Goal: Entertainment & Leisure: Consume media (video, audio)

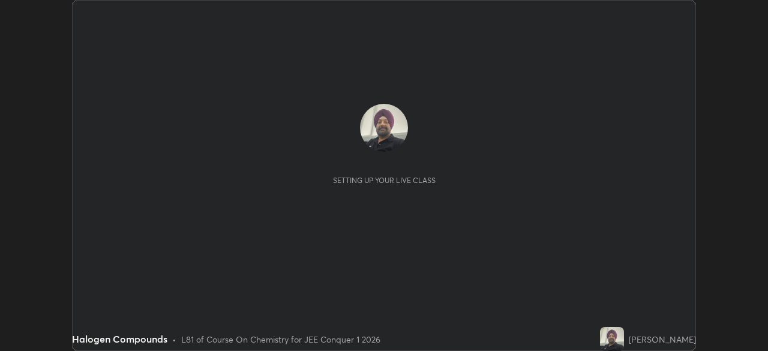
scroll to position [351, 768]
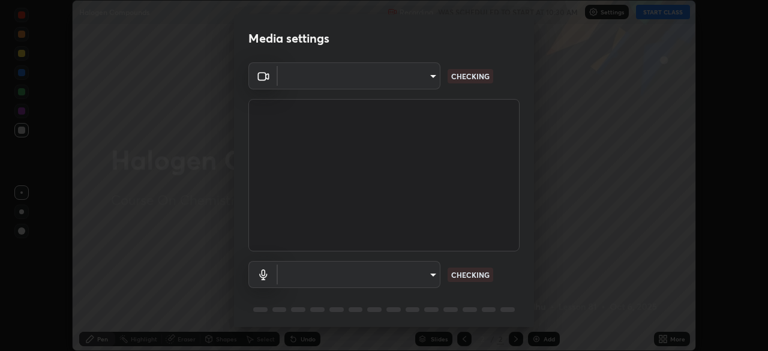
type input "30251ce0796c2ee0dc5d2d3dd8c2e2a63244bb54eceb0ee1850135d5fd661110"
type input "default"
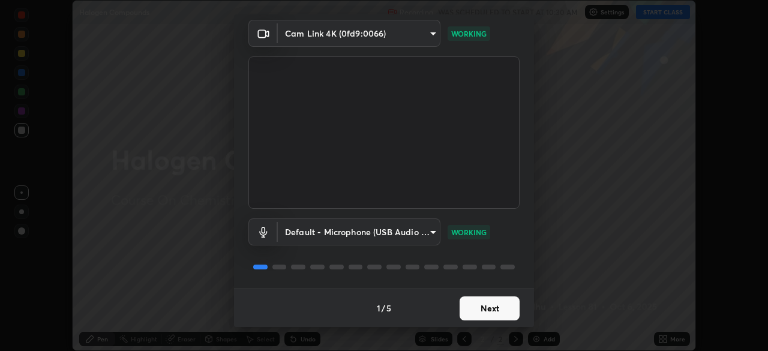
click at [491, 310] on button "Next" at bounding box center [490, 308] width 60 height 24
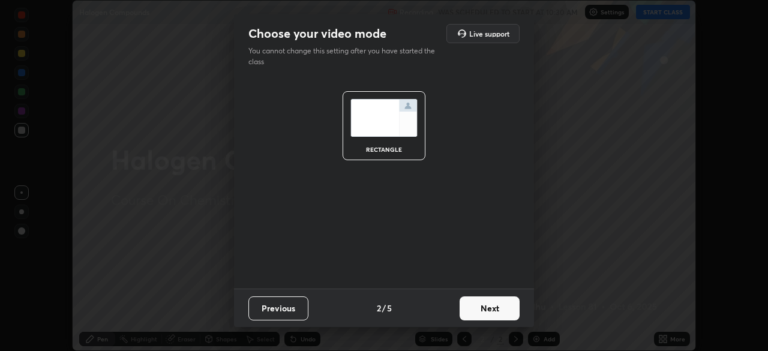
click at [487, 310] on button "Next" at bounding box center [490, 308] width 60 height 24
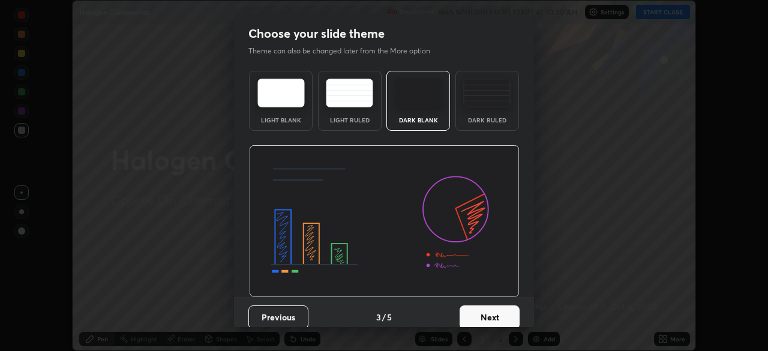
click at [487, 314] on button "Next" at bounding box center [490, 317] width 60 height 24
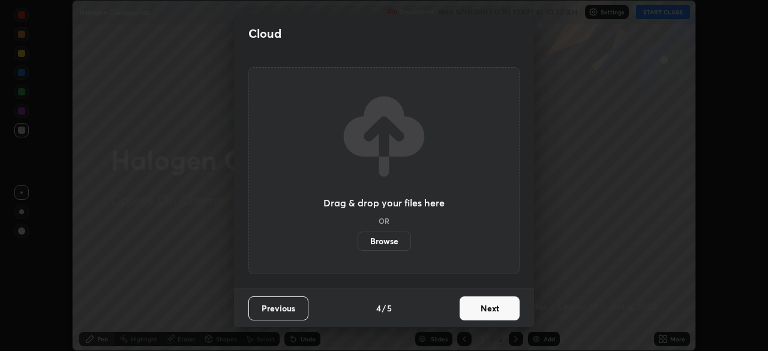
click at [491, 309] on button "Next" at bounding box center [490, 308] width 60 height 24
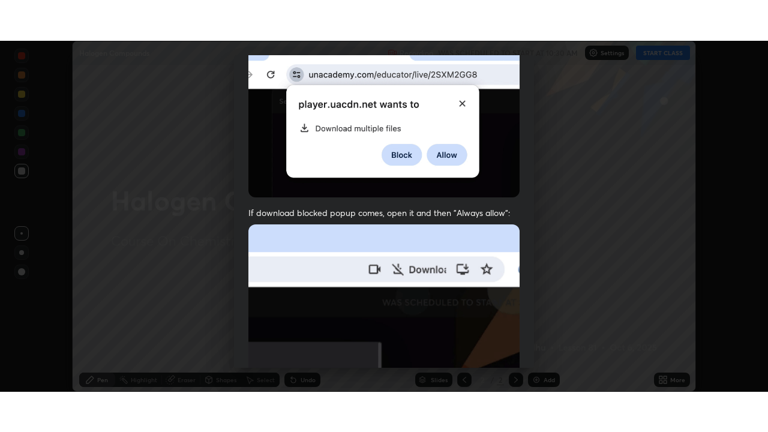
scroll to position [287, 0]
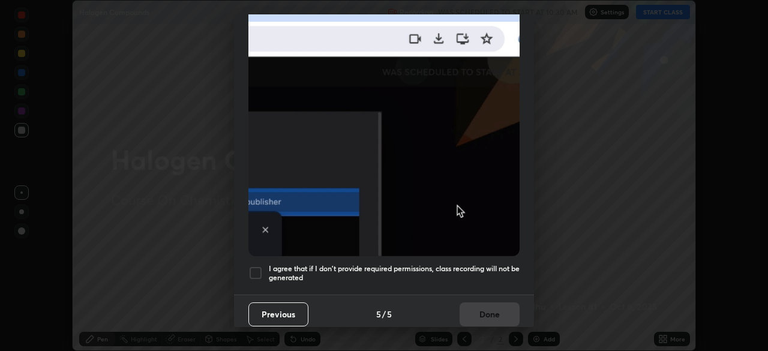
click at [260, 268] on div at bounding box center [255, 273] width 14 height 14
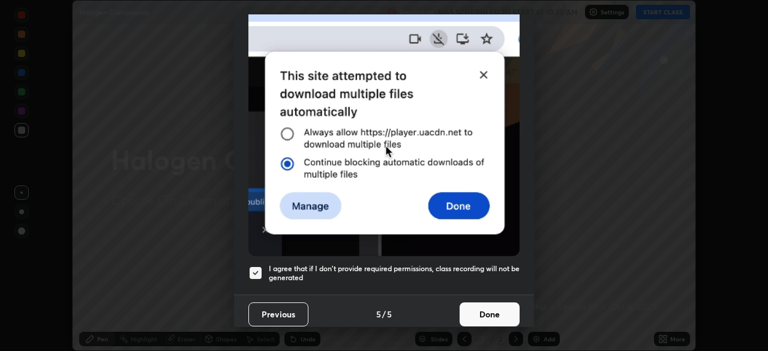
click at [494, 307] on button "Done" at bounding box center [490, 314] width 60 height 24
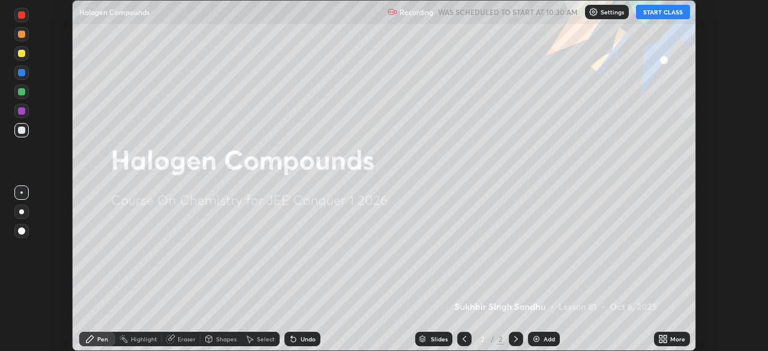
click at [547, 345] on div "Add" at bounding box center [544, 339] width 32 height 14
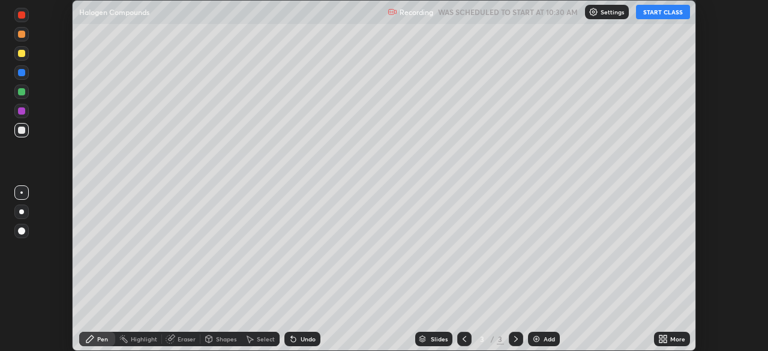
click at [664, 341] on icon at bounding box center [665, 341] width 3 height 3
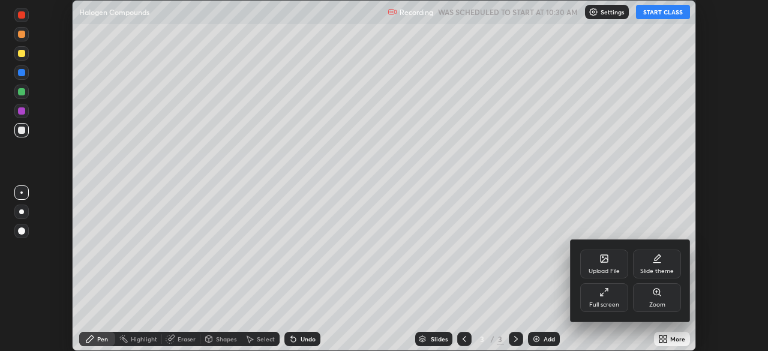
click at [615, 302] on div "Full screen" at bounding box center [604, 305] width 30 height 6
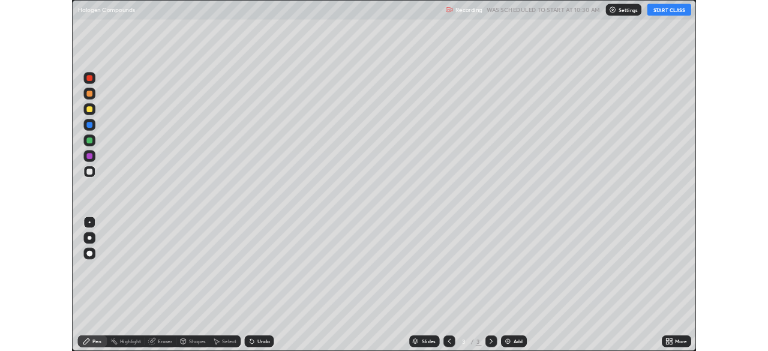
scroll to position [432, 768]
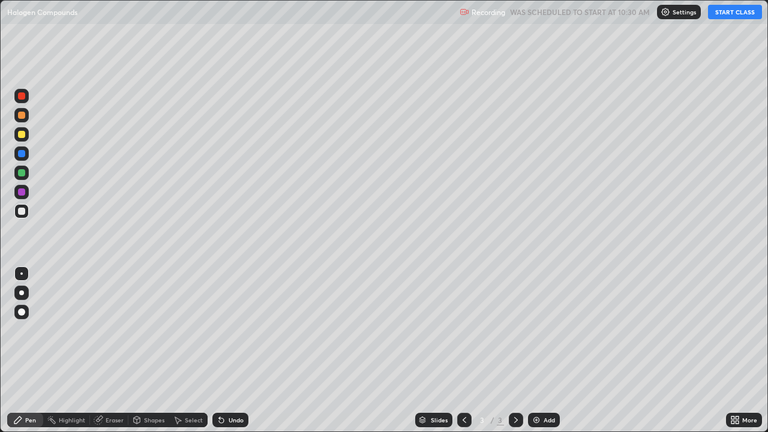
click at [730, 13] on button "START CLASS" at bounding box center [735, 12] width 54 height 14
click at [544, 350] on div "Add" at bounding box center [549, 420] width 11 height 6
click at [230, 350] on div "Undo" at bounding box center [230, 420] width 36 height 14
click at [229, 350] on div "Undo" at bounding box center [236, 420] width 15 height 6
click at [533, 350] on img at bounding box center [537, 420] width 10 height 10
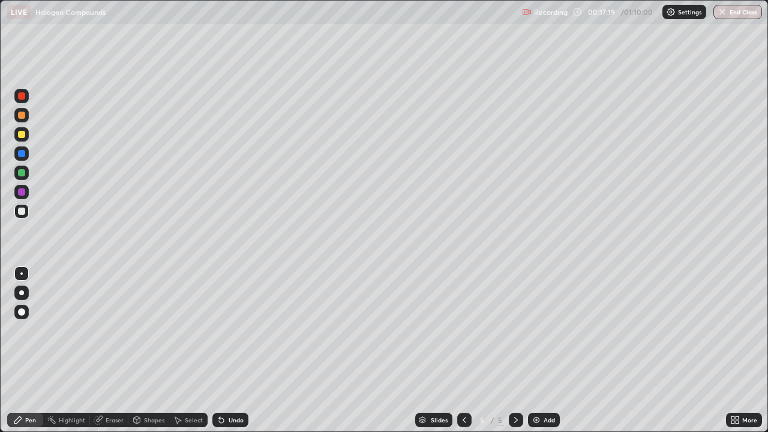
click at [226, 350] on div "Undo" at bounding box center [230, 420] width 36 height 14
click at [537, 350] on img at bounding box center [537, 420] width 10 height 10
click at [535, 350] on img at bounding box center [537, 420] width 10 height 10
click at [541, 350] on div "Add" at bounding box center [544, 420] width 32 height 14
click at [538, 350] on img at bounding box center [537, 420] width 10 height 10
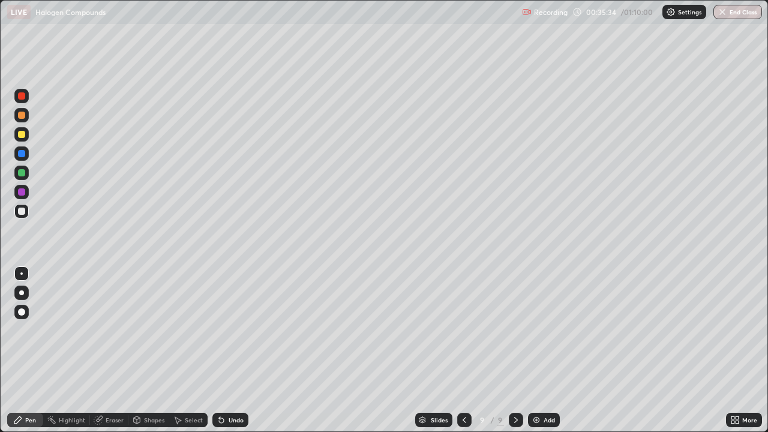
click at [544, 350] on div "Add" at bounding box center [549, 420] width 11 height 6
click at [515, 350] on icon at bounding box center [516, 420] width 10 height 10
click at [540, 350] on img at bounding box center [537, 420] width 10 height 10
click at [224, 350] on div "Undo" at bounding box center [230, 420] width 36 height 14
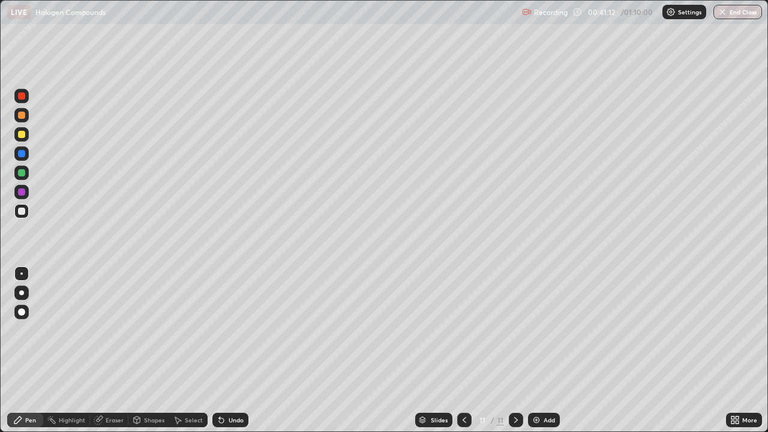
click at [539, 350] on img at bounding box center [537, 420] width 10 height 10
click at [242, 350] on div "Undo" at bounding box center [230, 420] width 36 height 14
click at [223, 350] on icon at bounding box center [222, 420] width 10 height 10
click at [224, 350] on icon at bounding box center [222, 420] width 10 height 10
click at [239, 350] on div "Undo" at bounding box center [236, 420] width 15 height 6
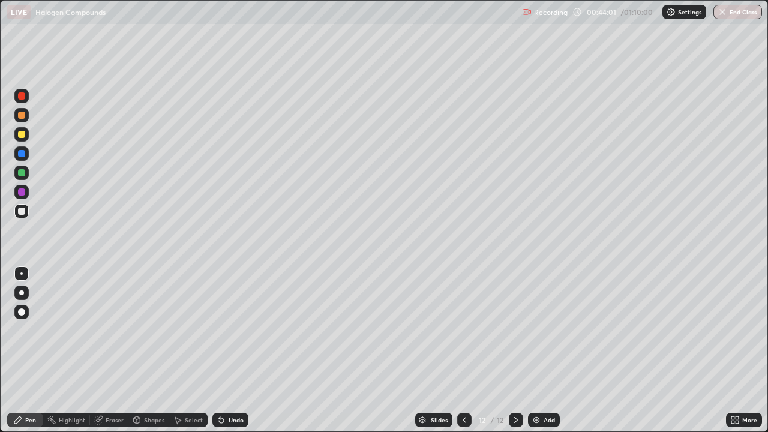
click at [239, 350] on div "Undo" at bounding box center [236, 420] width 15 height 6
click at [536, 350] on img at bounding box center [537, 420] width 10 height 10
click at [243, 350] on div "Undo" at bounding box center [230, 420] width 36 height 14
click at [244, 350] on div "Undo" at bounding box center [230, 420] width 36 height 14
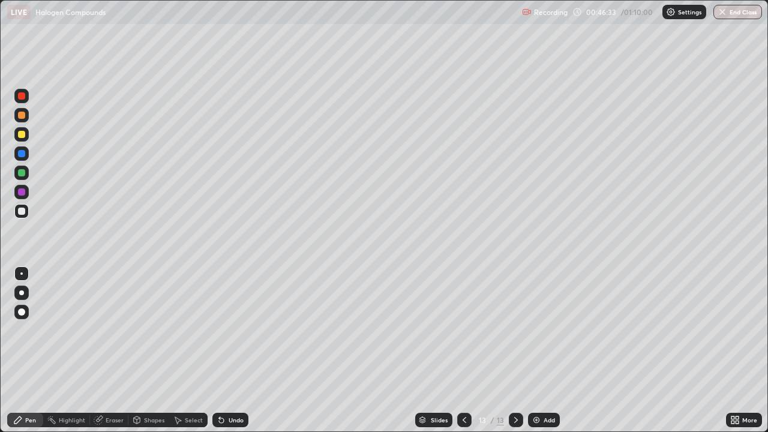
click at [245, 350] on div "Undo" at bounding box center [230, 420] width 36 height 14
click at [546, 350] on div "Add" at bounding box center [549, 420] width 11 height 6
click at [535, 350] on img at bounding box center [537, 420] width 10 height 10
click at [463, 350] on icon at bounding box center [465, 420] width 10 height 10
click at [516, 350] on icon at bounding box center [516, 420] width 10 height 10
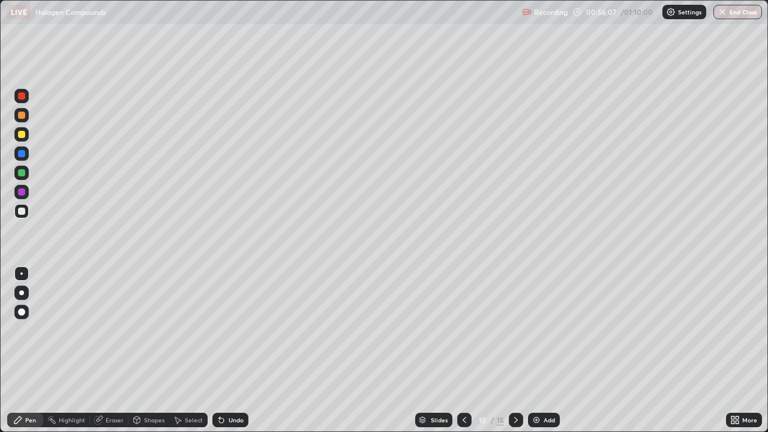
click at [539, 350] on img at bounding box center [537, 420] width 10 height 10
click at [547, 350] on div "Add" at bounding box center [549, 420] width 11 height 6
click at [720, 15] on img "button" at bounding box center [723, 12] width 10 height 10
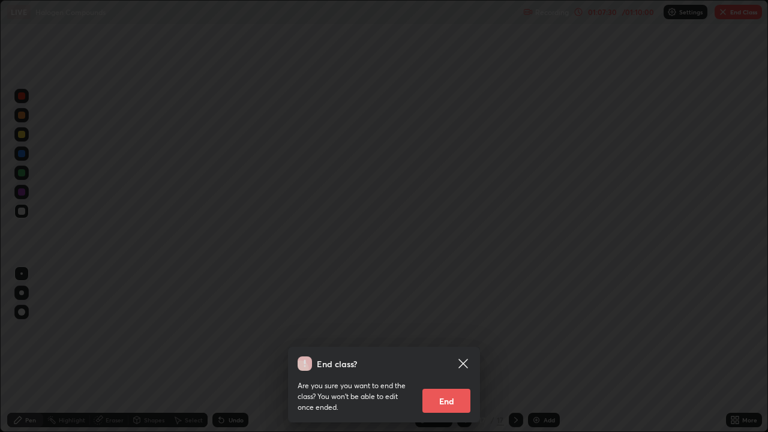
click at [442, 350] on button "End" at bounding box center [446, 401] width 48 height 24
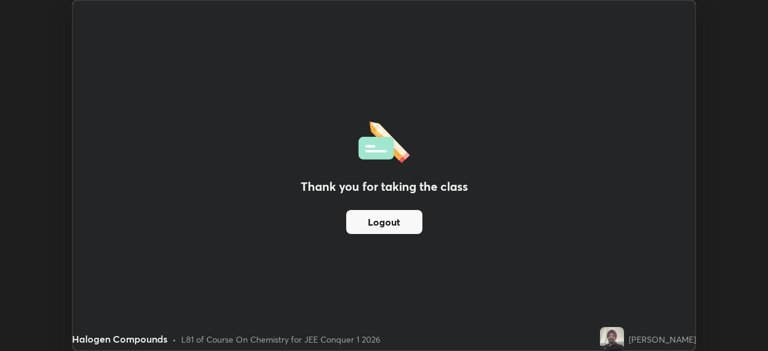
scroll to position [59660, 59243]
